Goal: Check status

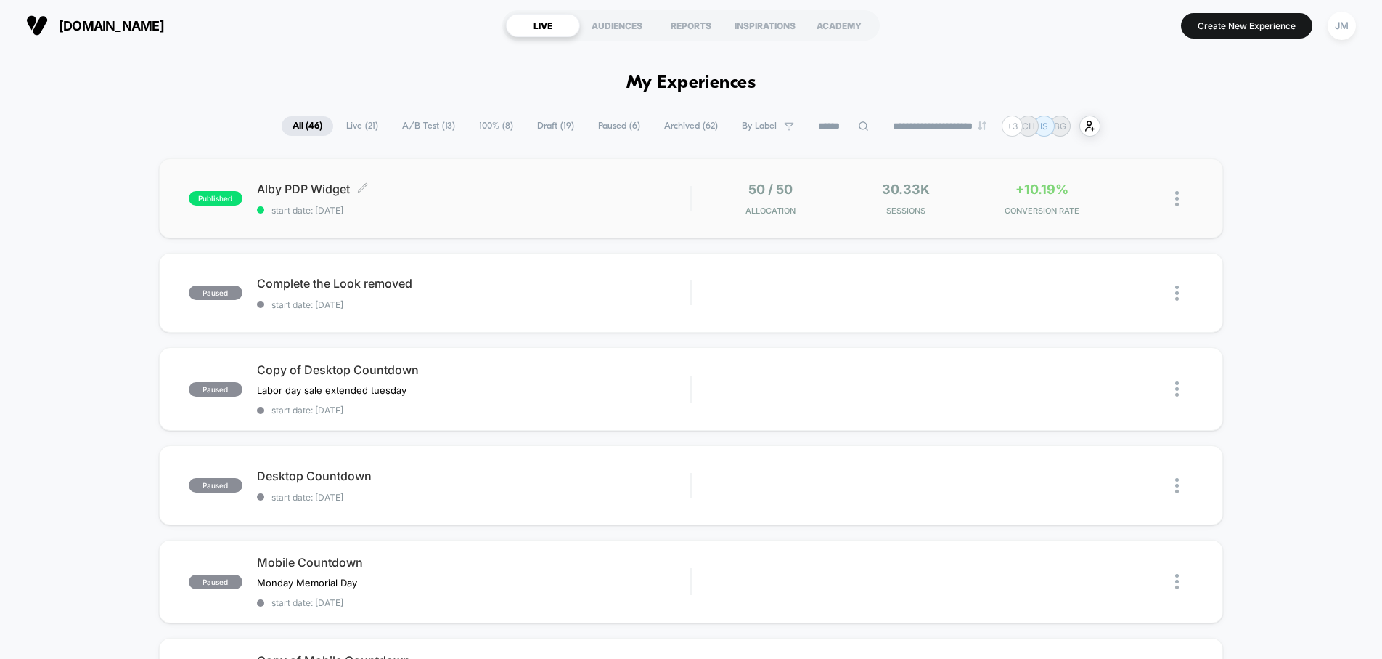
click at [576, 199] on div "Alby PDP Widget Click to edit experience details Click to edit experience detai…" at bounding box center [473, 199] width 433 height 34
